Goal: Consume media (video, audio): Consume media (video, audio)

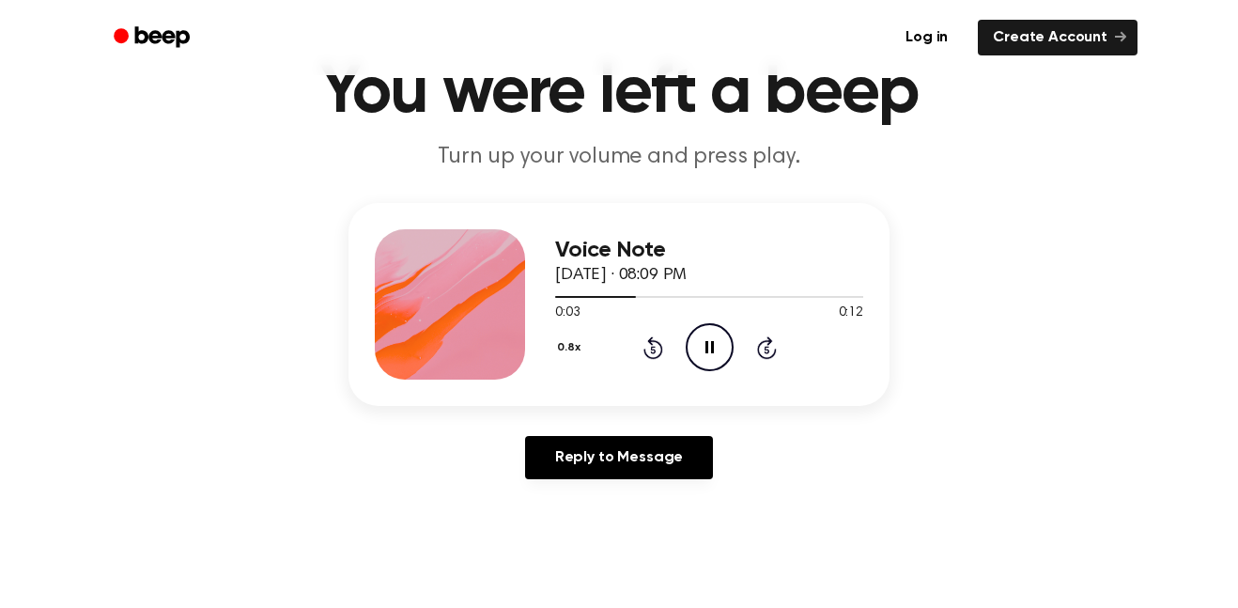
click at [567, 357] on button "0.8x" at bounding box center [571, 348] width 32 height 32
click at [590, 444] on span "1.0x" at bounding box center [585, 452] width 23 height 20
click at [656, 343] on icon at bounding box center [653, 347] width 20 height 23
click at [659, 345] on icon at bounding box center [653, 347] width 20 height 23
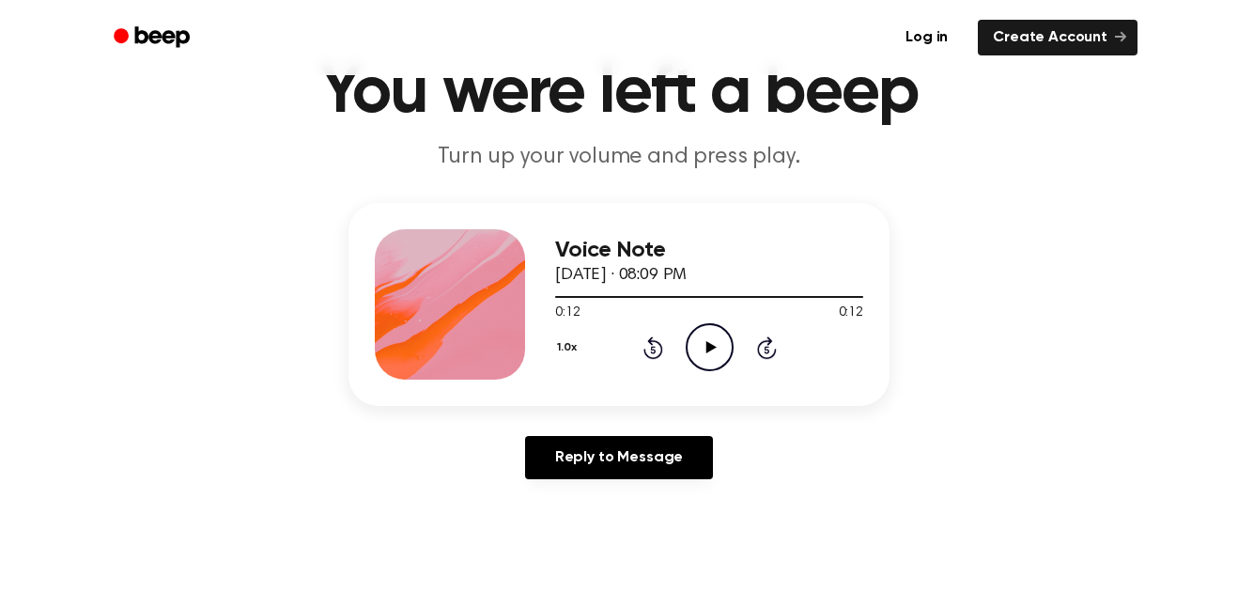
click at [721, 362] on icon "Play Audio" at bounding box center [710, 347] width 48 height 48
click at [723, 359] on icon "Play Audio" at bounding box center [710, 347] width 48 height 48
click at [718, 355] on icon "Play Audio" at bounding box center [710, 347] width 48 height 48
click at [718, 345] on icon "Play Audio" at bounding box center [710, 347] width 48 height 48
click at [702, 344] on icon "Pause Audio" at bounding box center [710, 347] width 48 height 48
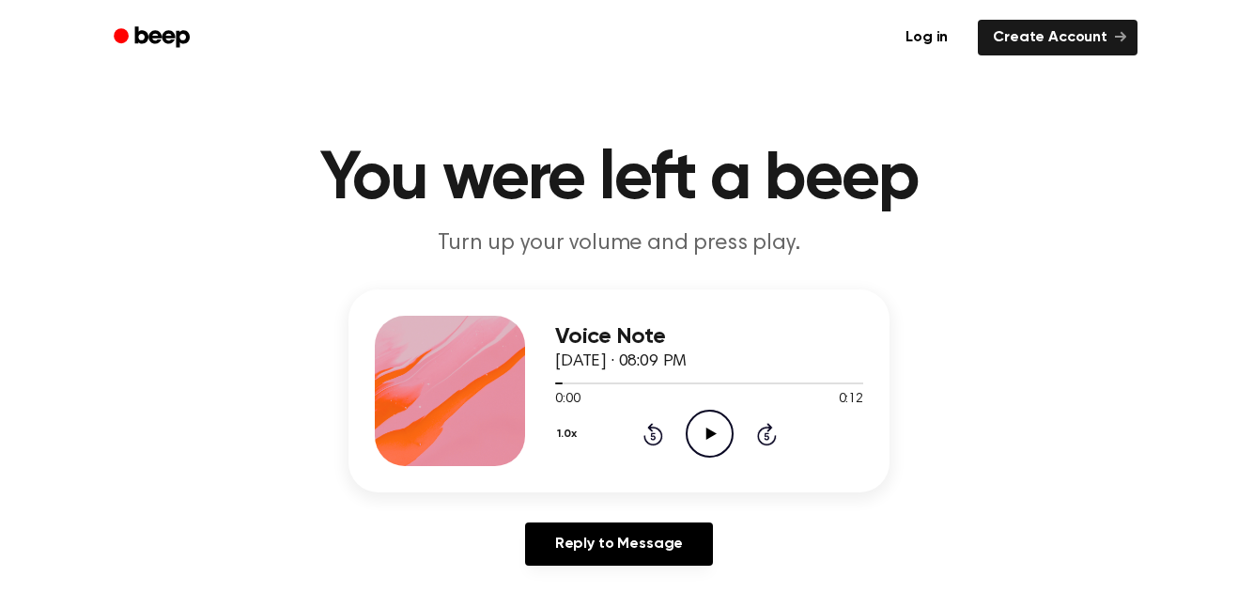
scroll to position [0, 0]
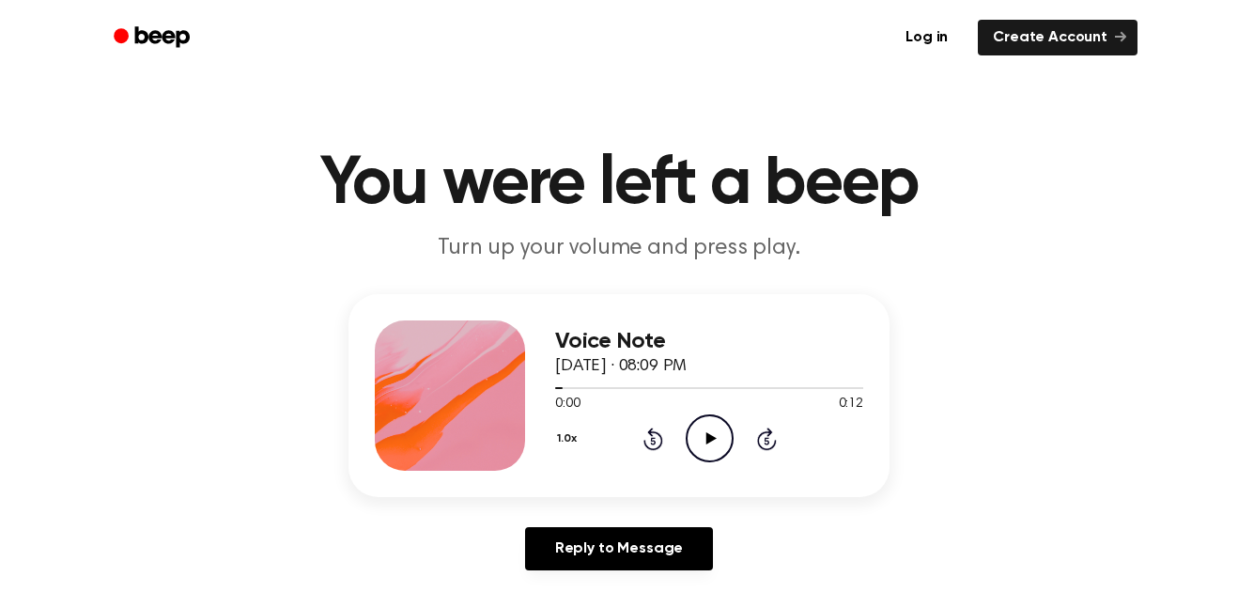
click at [760, 598] on main "You were left a beep Turn up your volume and press play. Voice Note September 1…" at bounding box center [619, 579] width 1238 height 1158
click at [820, 573] on div "Reply to Message" at bounding box center [618, 556] width 541 height 58
click at [605, 319] on div "Voice Note September 14, 2025 · 08:09 PM 0:00 0:12 Your browser does not suppor…" at bounding box center [618, 395] width 541 height 203
click at [565, 284] on main "You were left a beep Turn up your volume and press play. Voice Note September 1…" at bounding box center [619, 579] width 1238 height 1158
click at [410, 322] on div at bounding box center [450, 395] width 150 height 150
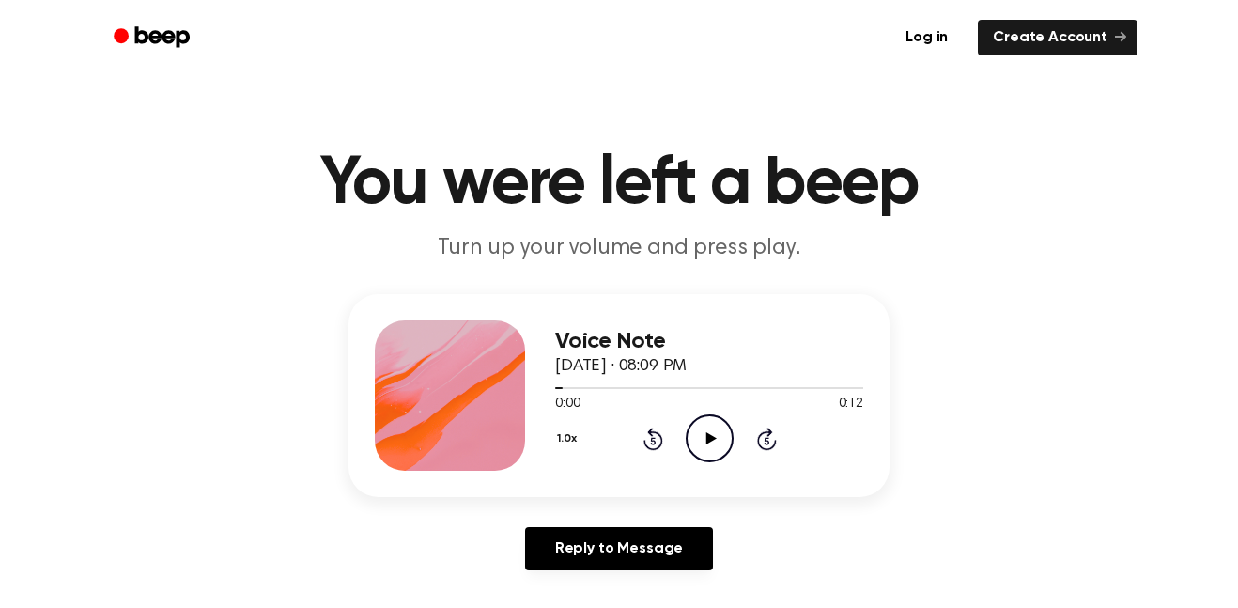
click at [403, 381] on div at bounding box center [450, 395] width 150 height 150
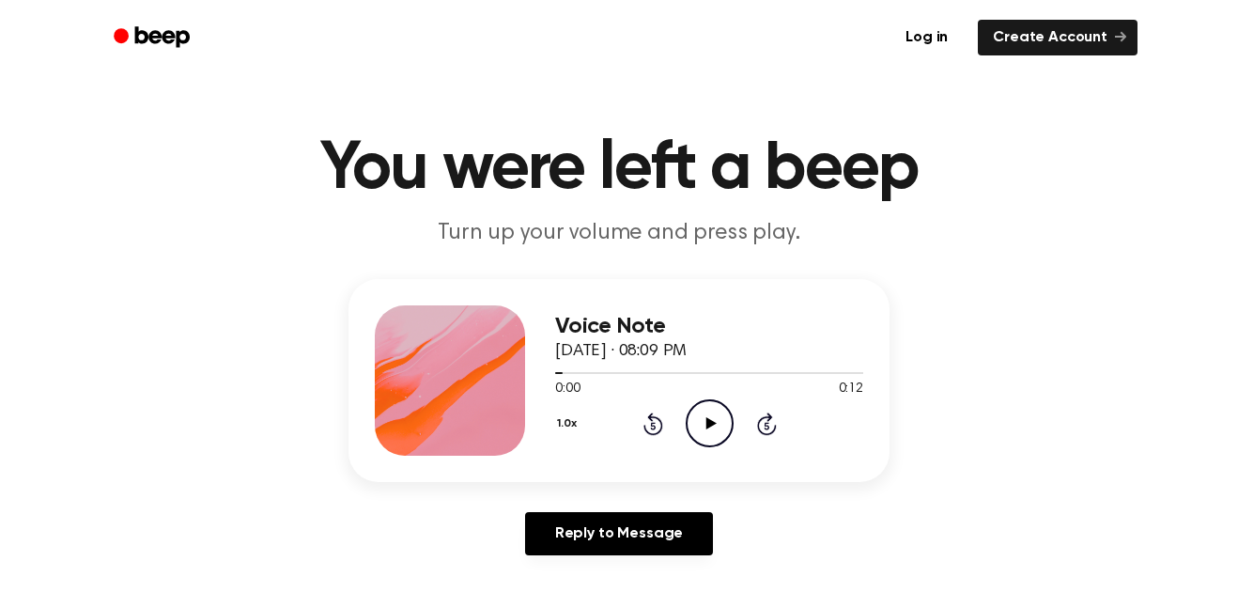
click at [721, 598] on main "You were left a beep Turn up your volume and press play. Voice Note September 1…" at bounding box center [619, 564] width 1238 height 1158
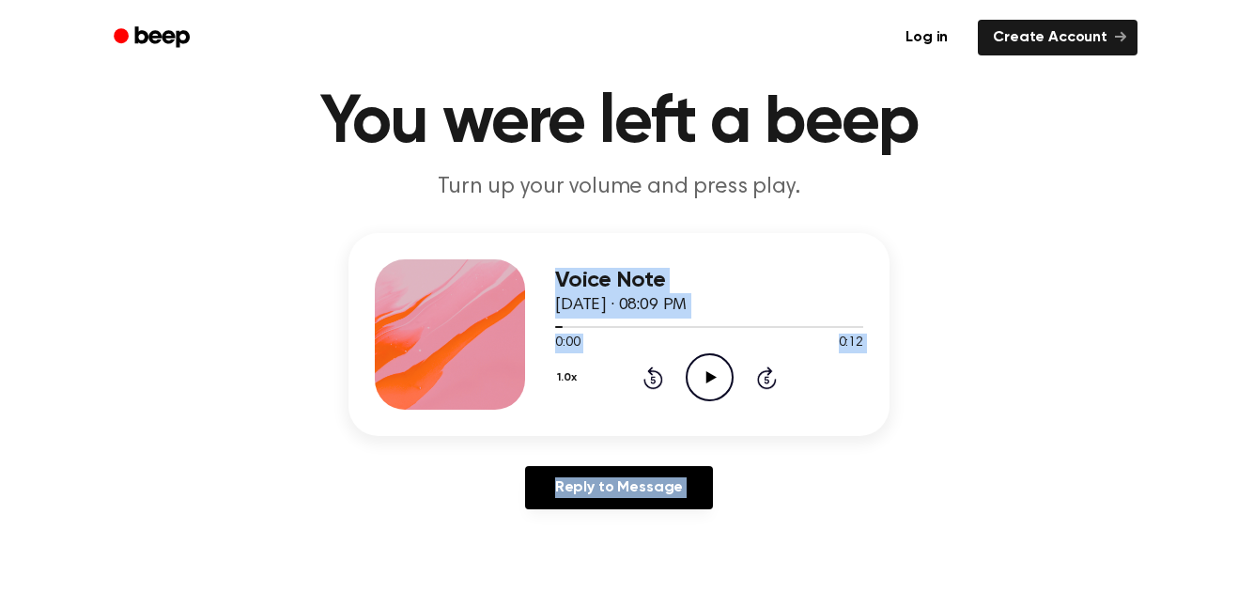
scroll to position [69, 0]
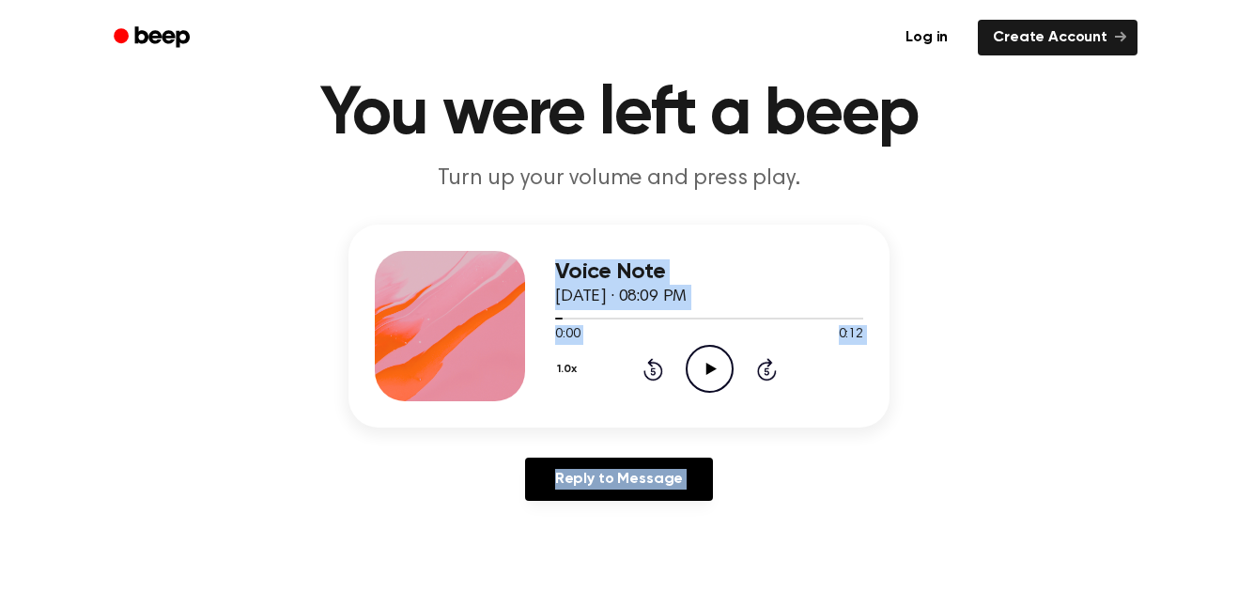
click at [781, 232] on div "Voice Note September 14, 2025 · 08:09 PM 0:00 0:12 Your browser does not suppor…" at bounding box center [618, 325] width 541 height 203
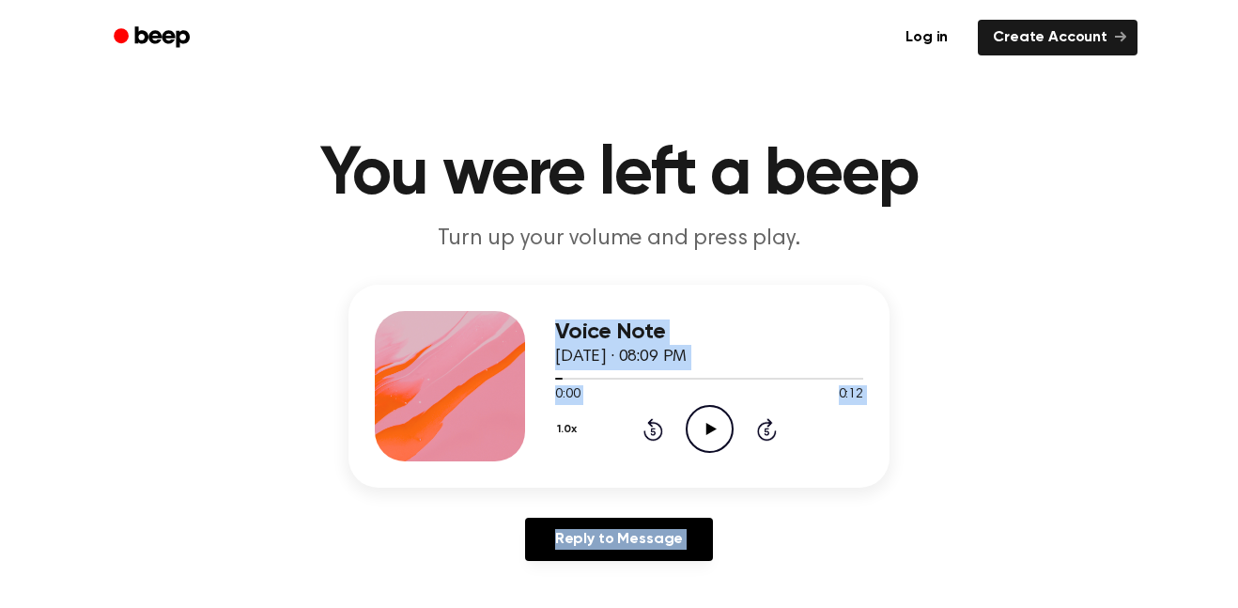
scroll to position [0, 0]
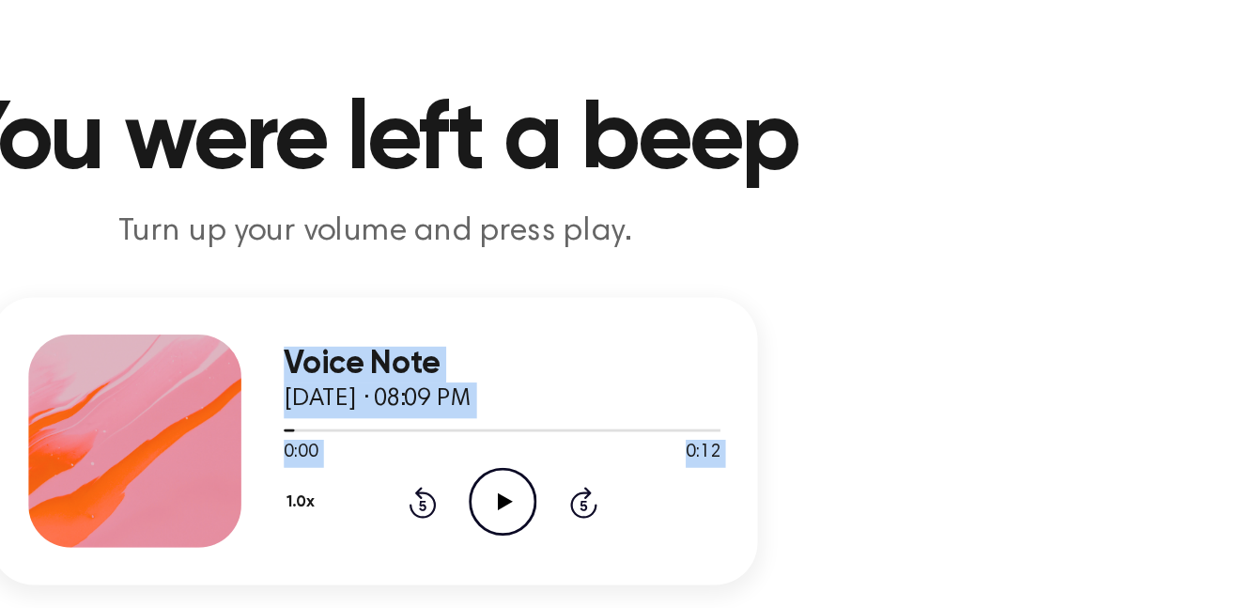
click at [776, 258] on p "Turn up your volume and press play." at bounding box center [618, 248] width 721 height 31
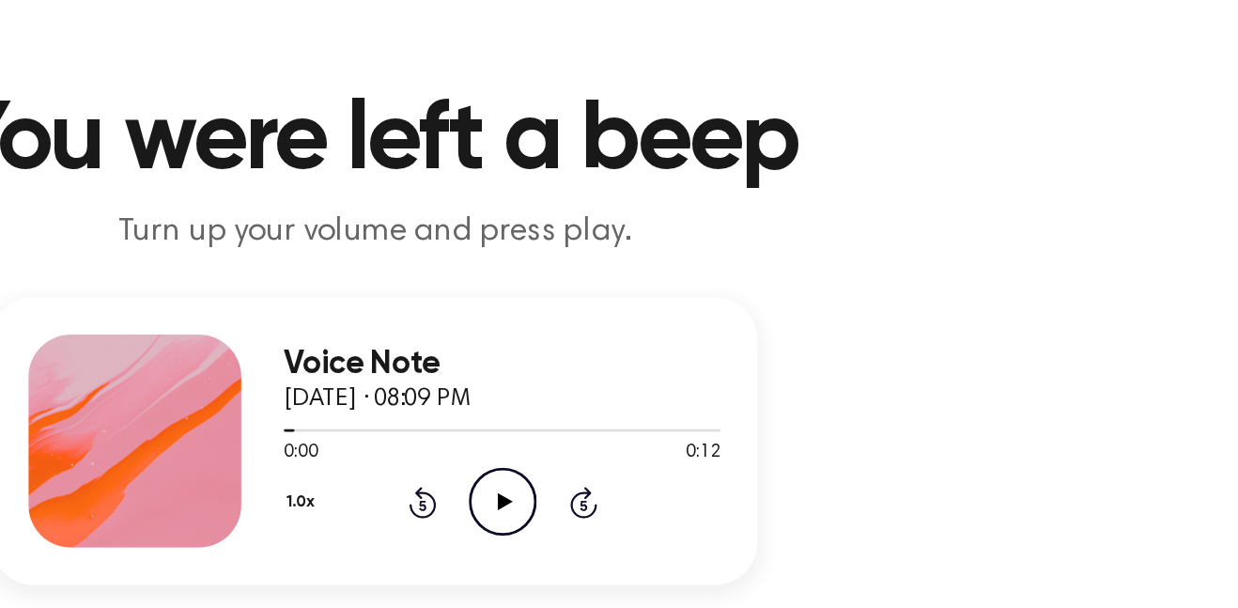
click at [718, 256] on p "Turn up your volume and press play." at bounding box center [618, 248] width 721 height 31
click at [818, 307] on div "Voice Note September 14, 2025 · 08:09 PM 0:00 0:12 Your browser does not suppor…" at bounding box center [618, 395] width 541 height 203
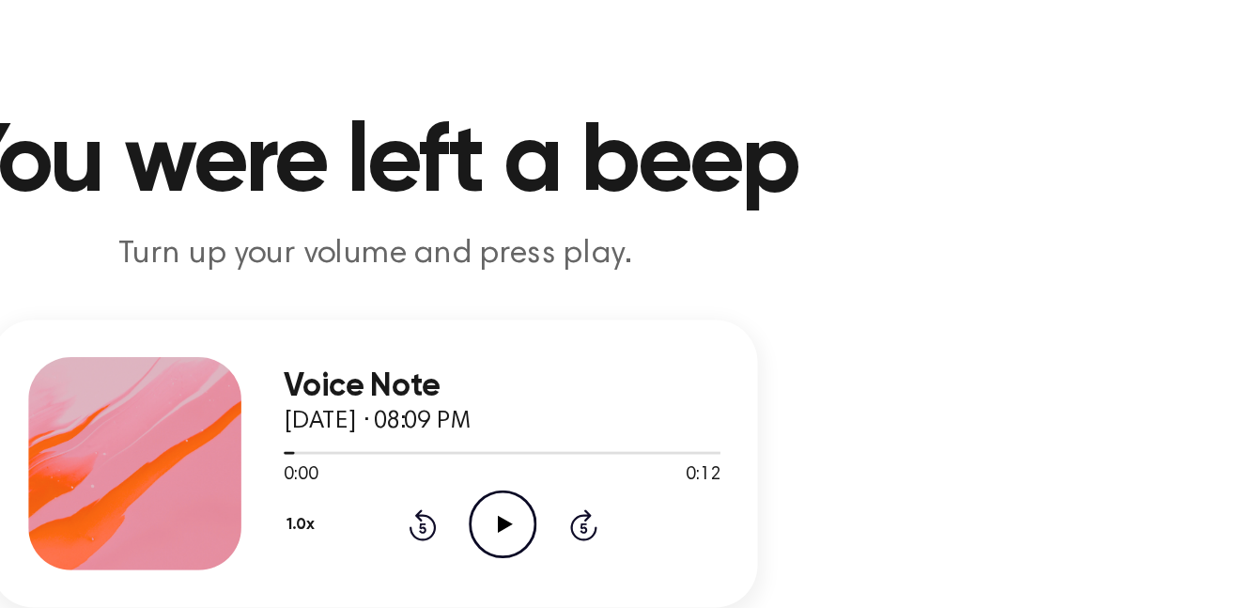
click at [717, 444] on icon "Play Audio" at bounding box center [710, 438] width 48 height 48
click at [712, 435] on icon at bounding box center [709, 438] width 8 height 12
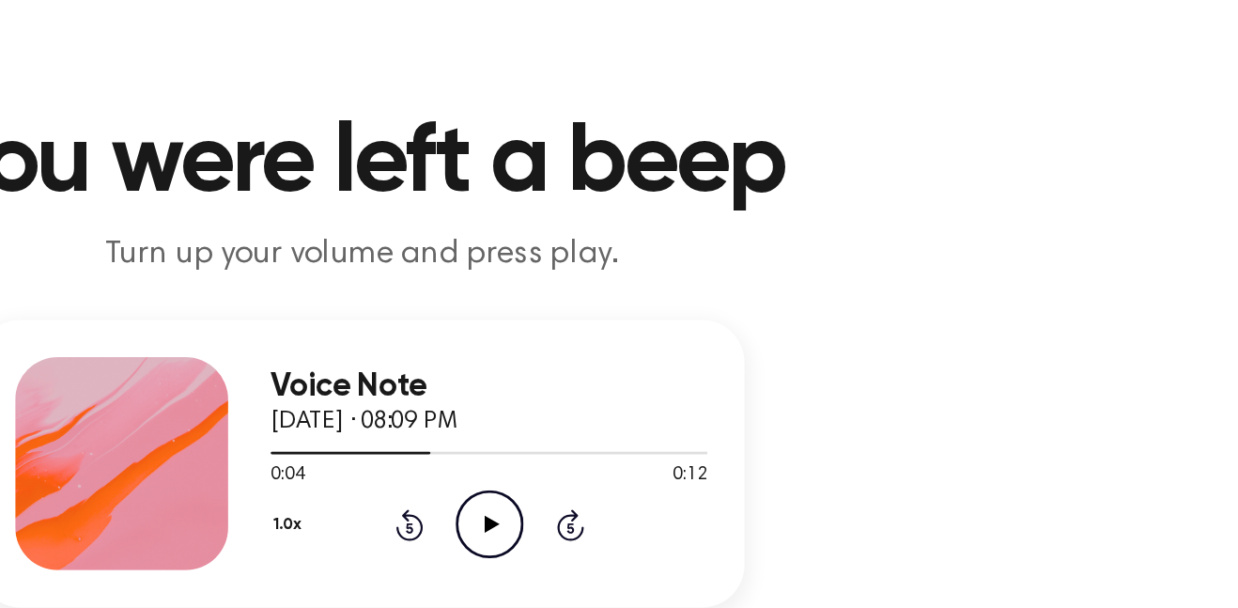
click at [707, 437] on icon at bounding box center [710, 438] width 10 height 12
click at [656, 491] on div "Voice Note September 14, 2025 · 08:09 PM 0:04 0:12 Your browser does not suppor…" at bounding box center [618, 395] width 541 height 203
click at [653, 441] on icon "Rewind 5 seconds" at bounding box center [652, 438] width 21 height 24
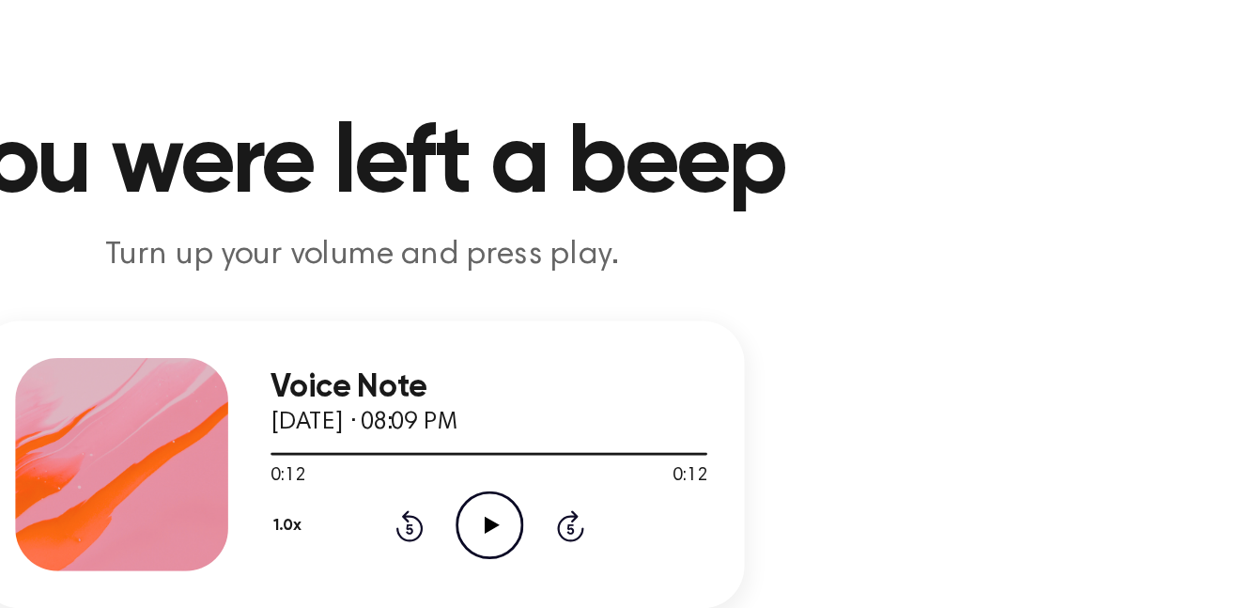
click at [728, 437] on icon "Play Audio" at bounding box center [710, 438] width 48 height 48
click at [712, 444] on icon "Play Audio" at bounding box center [710, 438] width 48 height 48
click at [715, 452] on icon "Play Audio" at bounding box center [710, 438] width 48 height 48
click at [721, 454] on icon "Play Audio" at bounding box center [710, 438] width 48 height 48
click at [730, 443] on icon "Play Audio" at bounding box center [710, 438] width 48 height 48
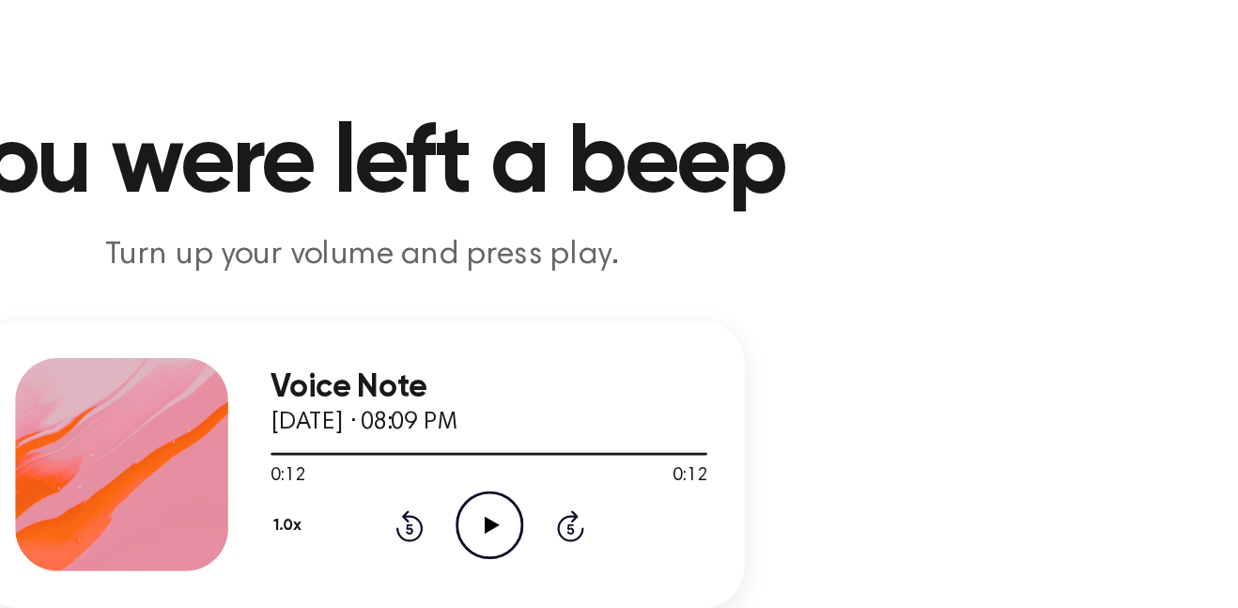
click at [706, 455] on icon "Play Audio" at bounding box center [710, 438] width 48 height 48
click at [725, 446] on icon "Play Audio" at bounding box center [710, 438] width 48 height 48
click at [708, 452] on icon "Play Audio" at bounding box center [710, 438] width 48 height 48
click at [704, 447] on icon "Play Audio" at bounding box center [710, 438] width 48 height 48
click at [710, 441] on icon at bounding box center [710, 438] width 10 height 12
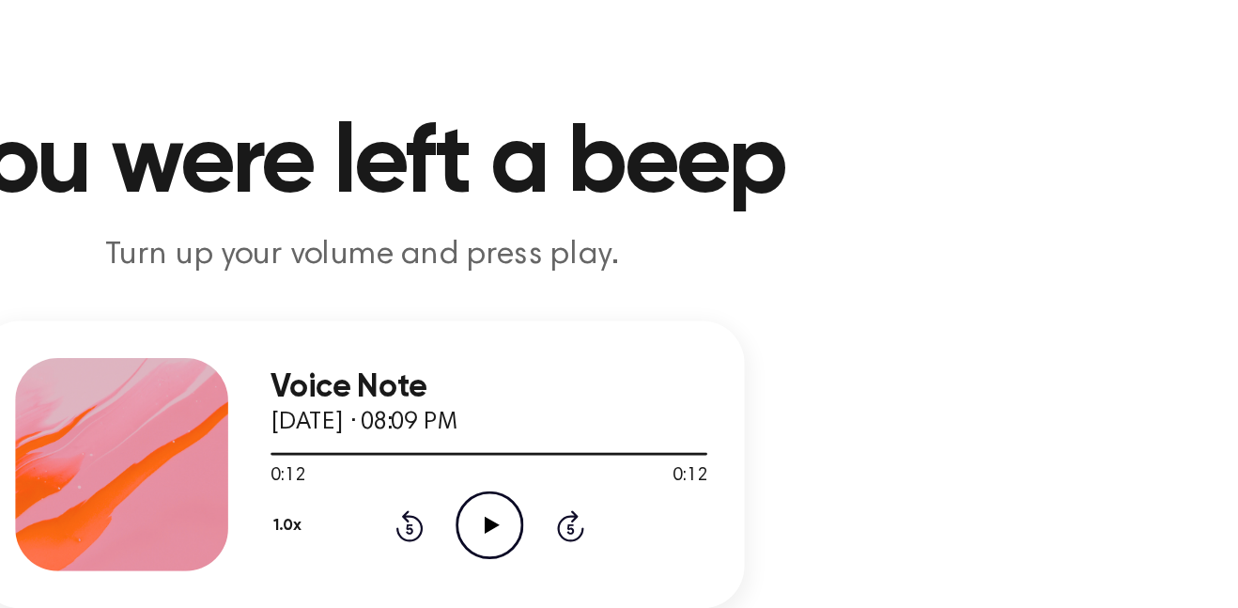
click at [728, 418] on icon "Play Audio" at bounding box center [710, 438] width 48 height 48
click at [724, 442] on icon "Play Audio" at bounding box center [710, 438] width 48 height 48
click at [697, 433] on icon "Play Audio" at bounding box center [710, 438] width 48 height 48
click at [707, 450] on icon "Play Audio" at bounding box center [710, 438] width 48 height 48
click at [718, 440] on icon "Play Audio" at bounding box center [710, 438] width 48 height 48
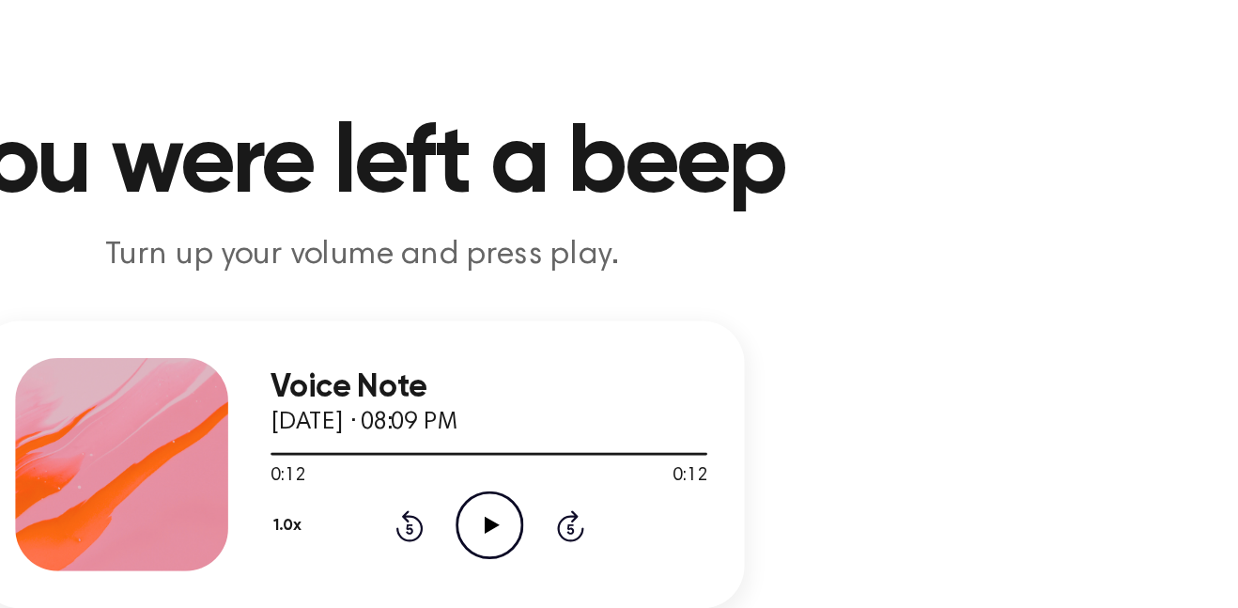
click at [709, 435] on icon at bounding box center [710, 438] width 10 height 12
click at [714, 440] on icon at bounding box center [710, 438] width 10 height 12
click at [711, 434] on icon "Play Audio" at bounding box center [710, 438] width 48 height 48
click at [712, 436] on icon "Play Audio" at bounding box center [710, 438] width 48 height 48
click at [735, 445] on div "1.0x Rewind 5 seconds Play Audio Skip 5 seconds" at bounding box center [709, 438] width 308 height 48
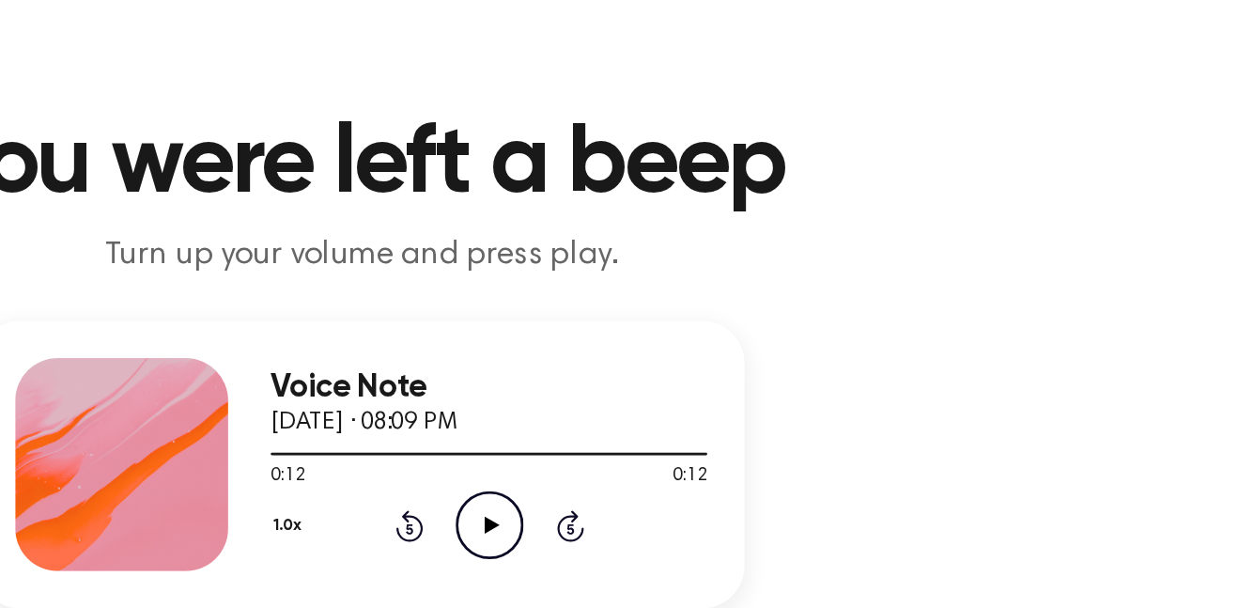
click at [711, 436] on icon at bounding box center [710, 438] width 10 height 12
click at [692, 449] on icon "Play Audio" at bounding box center [710, 438] width 48 height 48
click at [704, 433] on icon "Play Audio" at bounding box center [710, 438] width 48 height 48
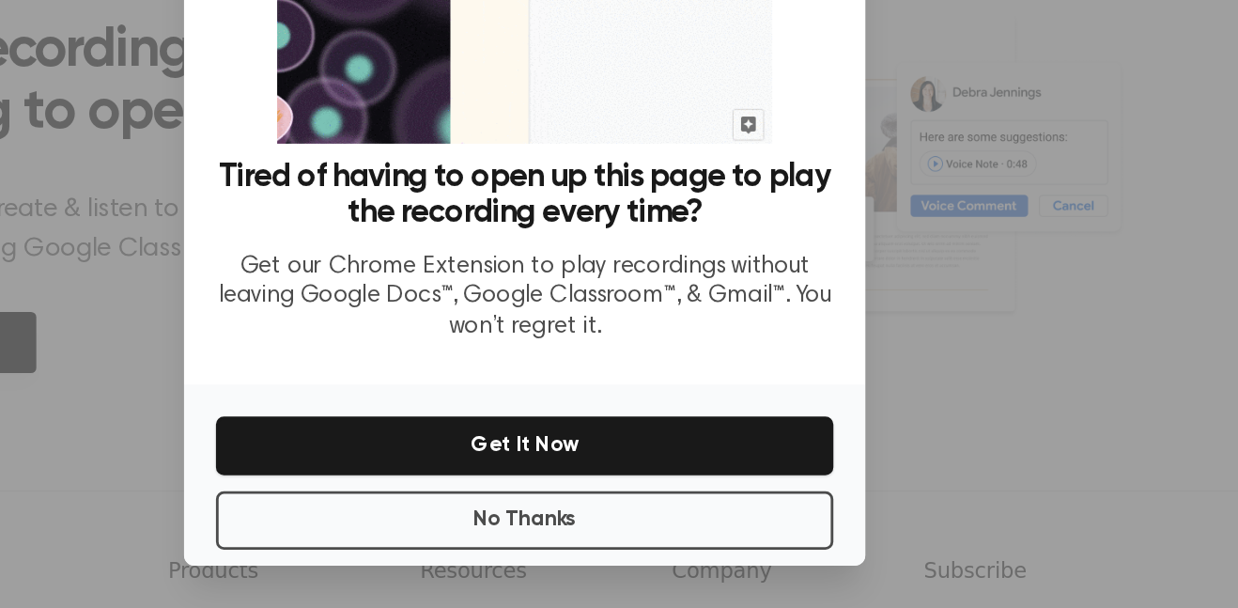
scroll to position [638, 0]
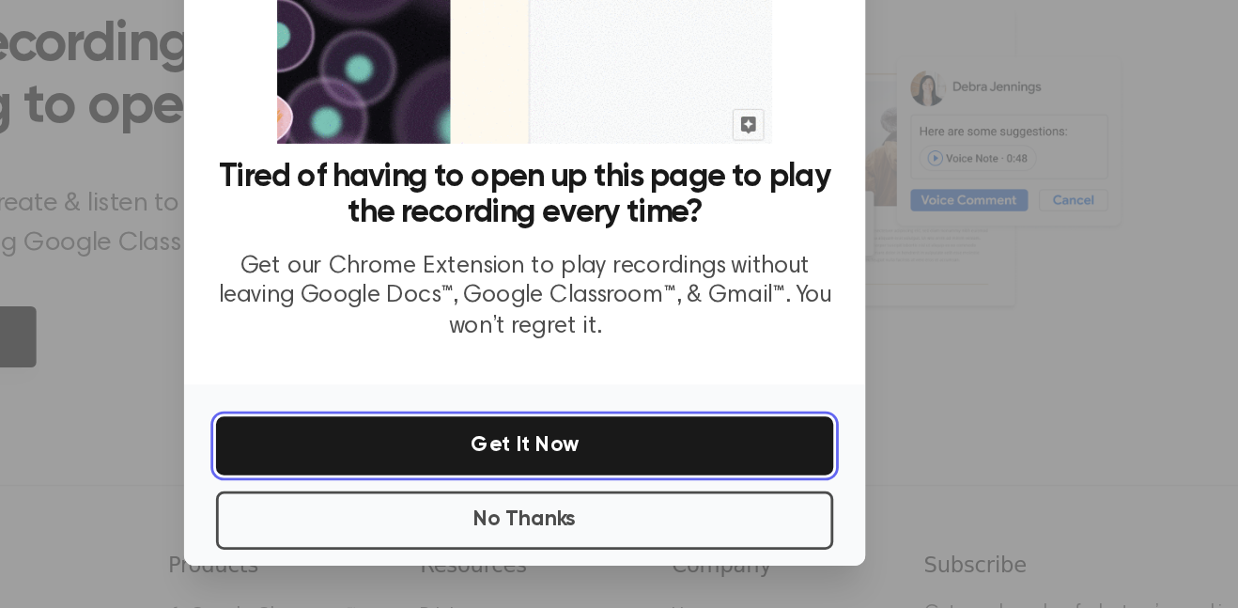
click at [723, 489] on button "Get It Now" at bounding box center [619, 492] width 436 height 41
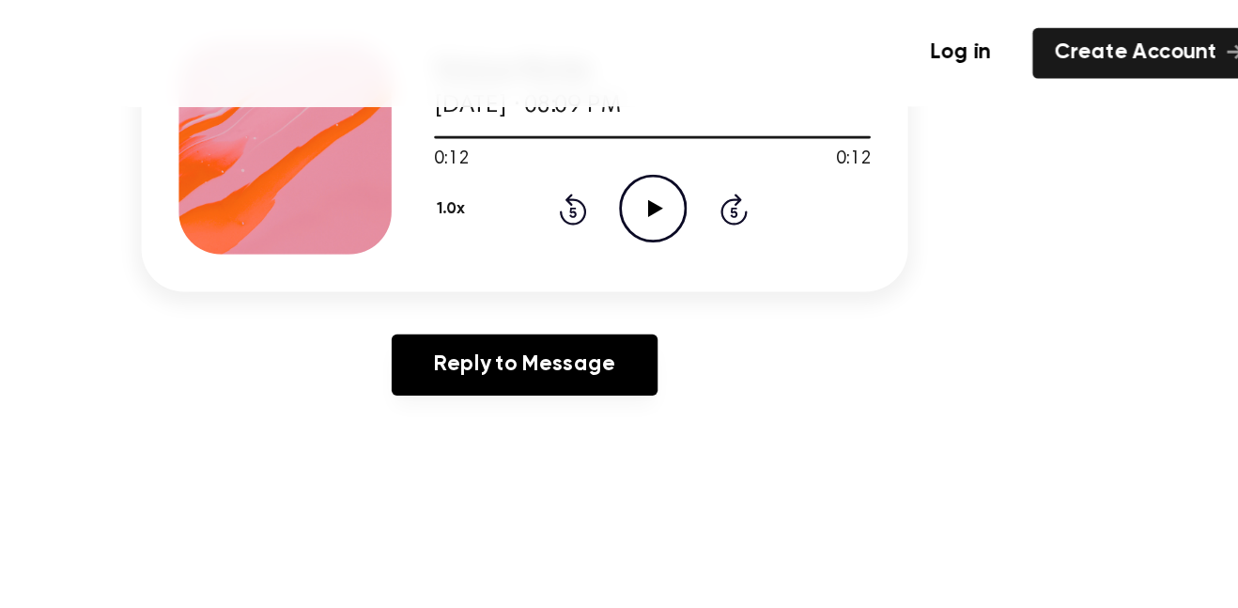
click at [711, 140] on icon "Play Audio" at bounding box center [710, 147] width 48 height 48
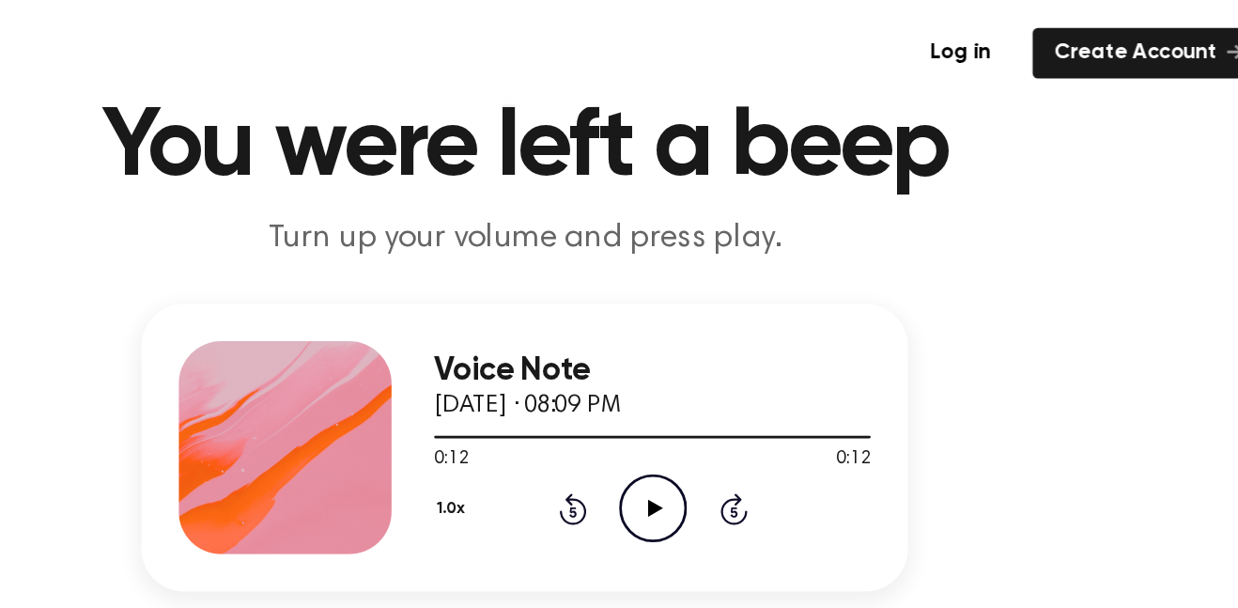
scroll to position [79, 0]
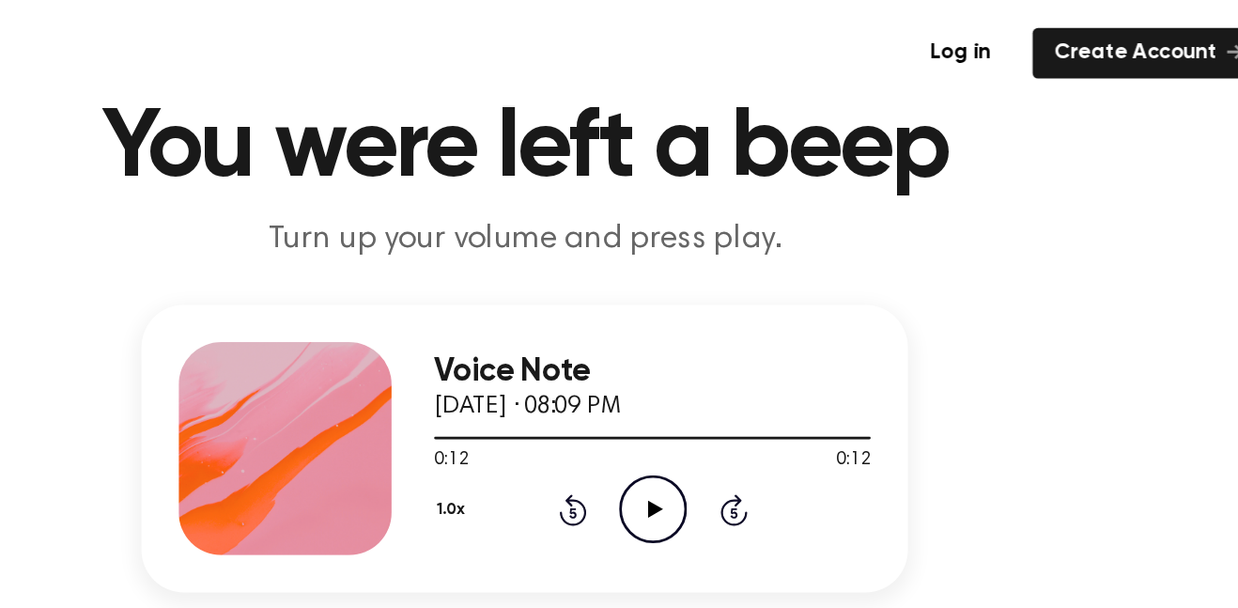
click at [733, 384] on div "Voice Note September 14, 2025 · 08:09 PM 0:12 0:12 Your browser does not suppor…" at bounding box center [709, 316] width 308 height 150
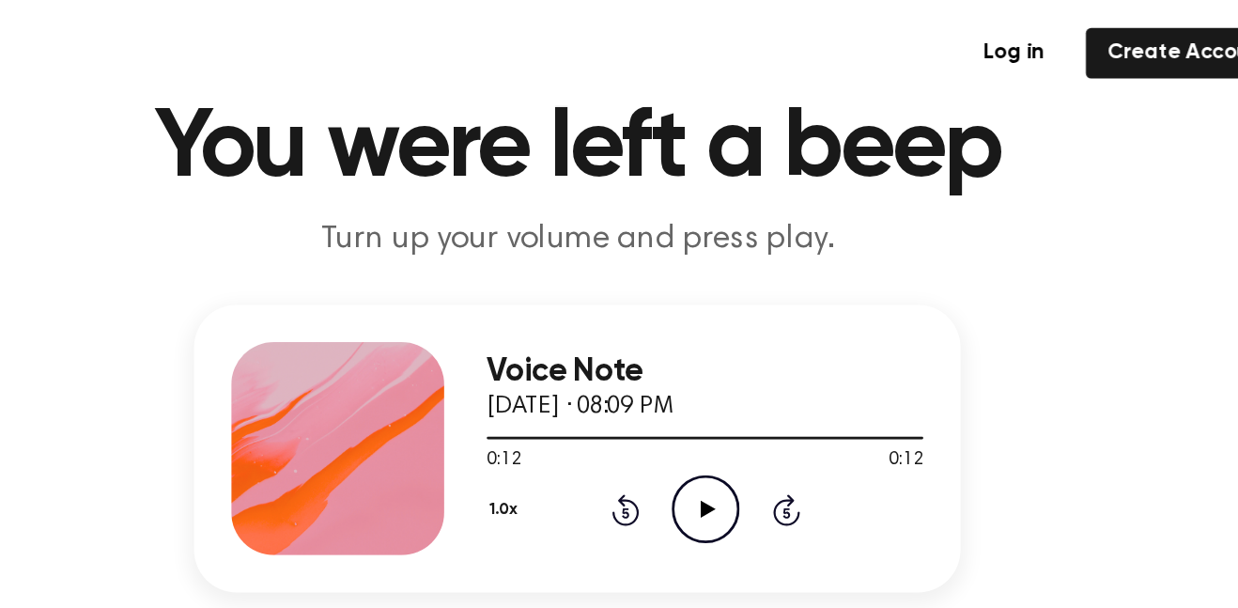
click at [717, 341] on icon "Play Audio" at bounding box center [710, 359] width 48 height 48
click at [718, 348] on icon "Play Audio" at bounding box center [710, 359] width 48 height 48
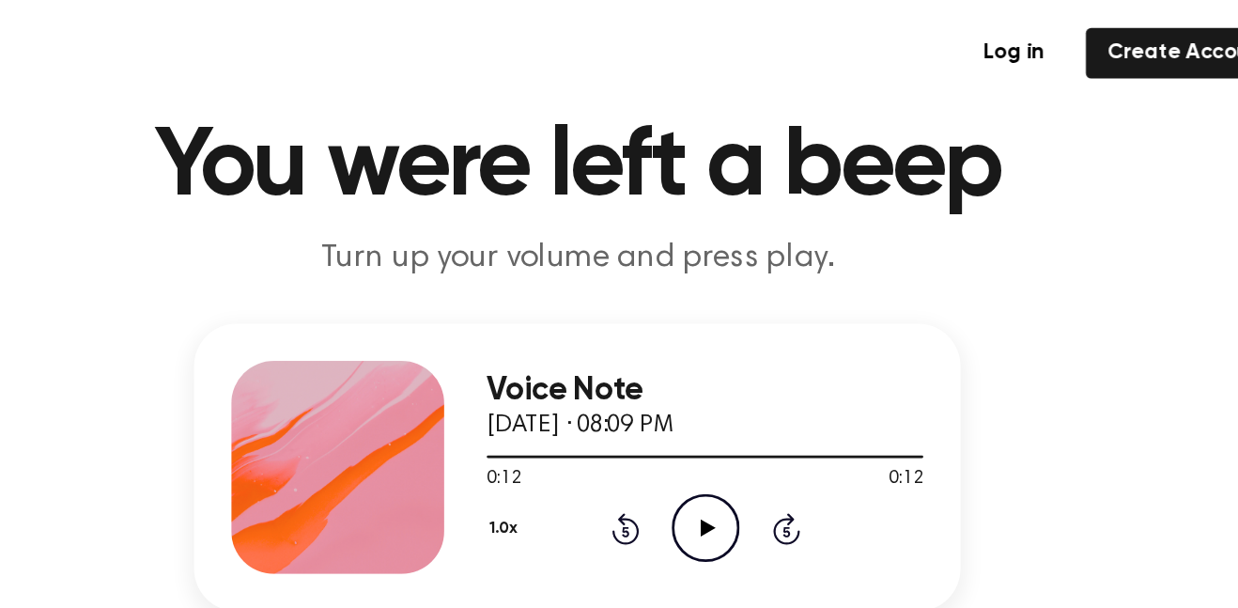
click at [722, 369] on icon "Play Audio" at bounding box center [710, 372] width 48 height 48
click at [697, 385] on icon "Play Audio" at bounding box center [710, 372] width 48 height 48
click at [653, 375] on icon at bounding box center [652, 375] width 5 height 8
click at [704, 369] on icon "Play Audio" at bounding box center [710, 372] width 48 height 48
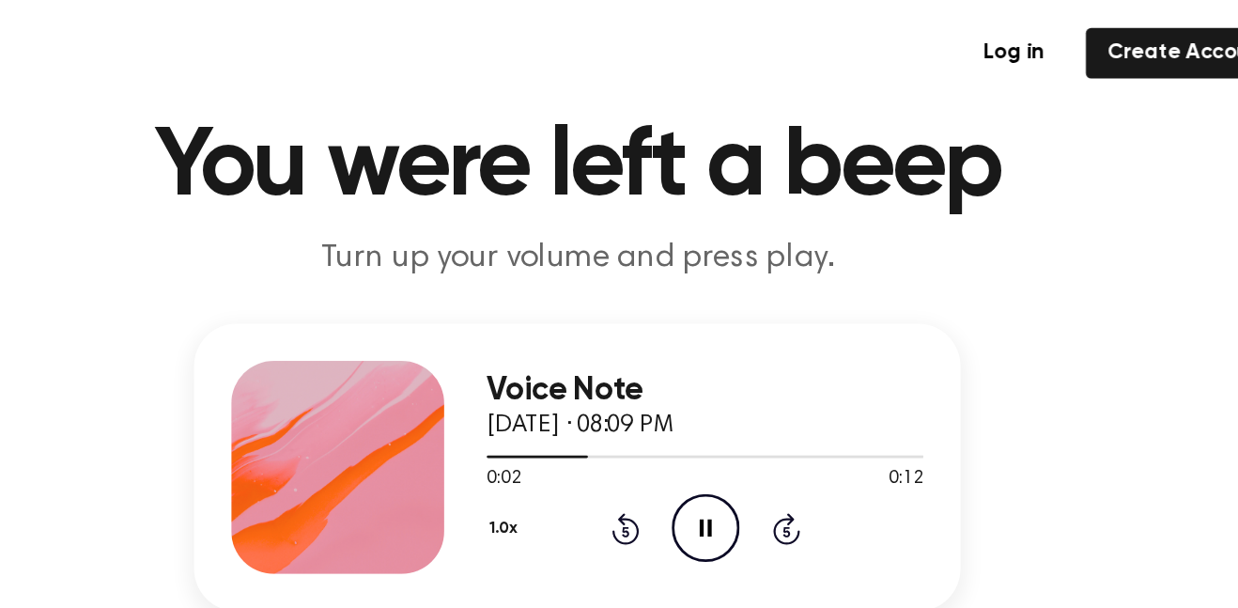
click at [644, 366] on icon "Rewind 5 seconds" at bounding box center [652, 373] width 21 height 24
click at [697, 373] on icon "Play Audio" at bounding box center [710, 372] width 48 height 48
click at [718, 374] on icon "Play Audio" at bounding box center [710, 372] width 48 height 48
click at [688, 381] on circle at bounding box center [710, 372] width 46 height 46
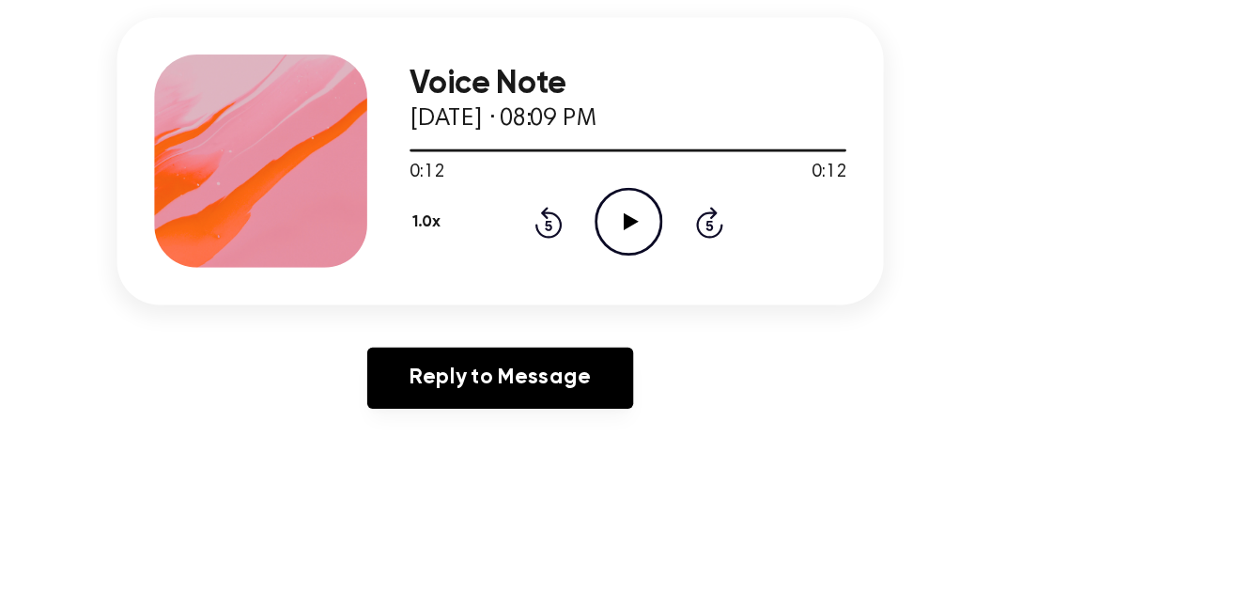
scroll to position [105, 0]
